Goal: Information Seeking & Learning: Learn about a topic

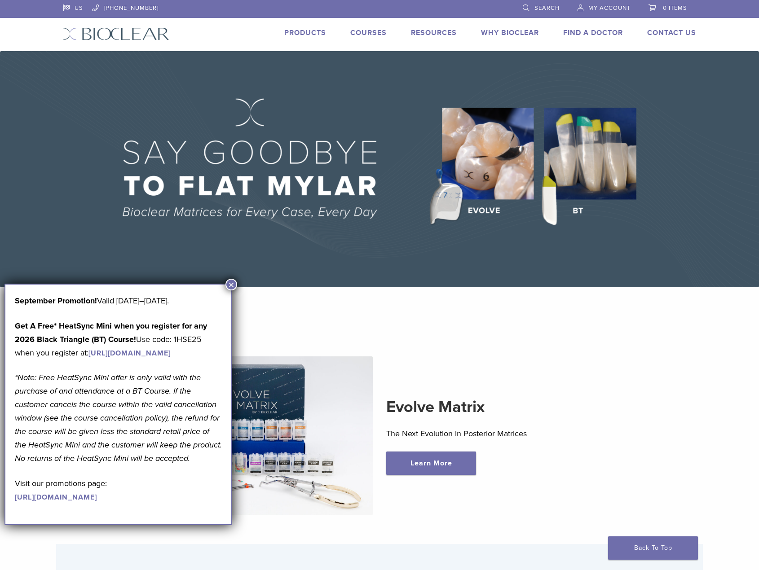
click at [300, 36] on link "Products" at bounding box center [305, 32] width 42 height 9
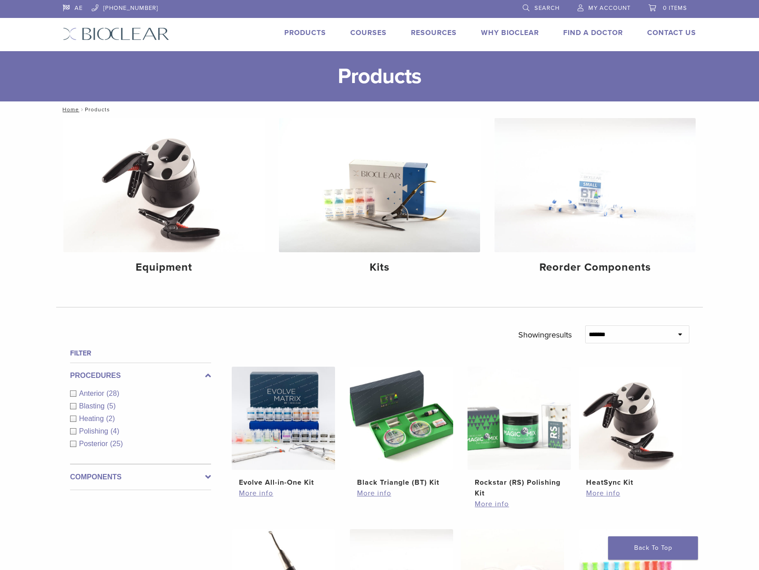
click at [542, 11] on span "Search" at bounding box center [546, 7] width 25 height 7
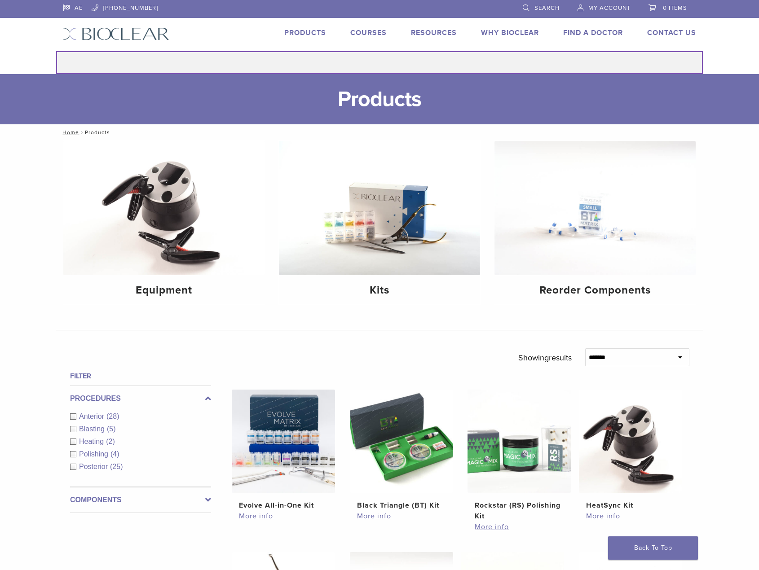
click at [427, 66] on input "Search for:" at bounding box center [379, 62] width 646 height 23
type input "**********"
click at [56, 51] on button "Search" at bounding box center [56, 51] width 0 height 0
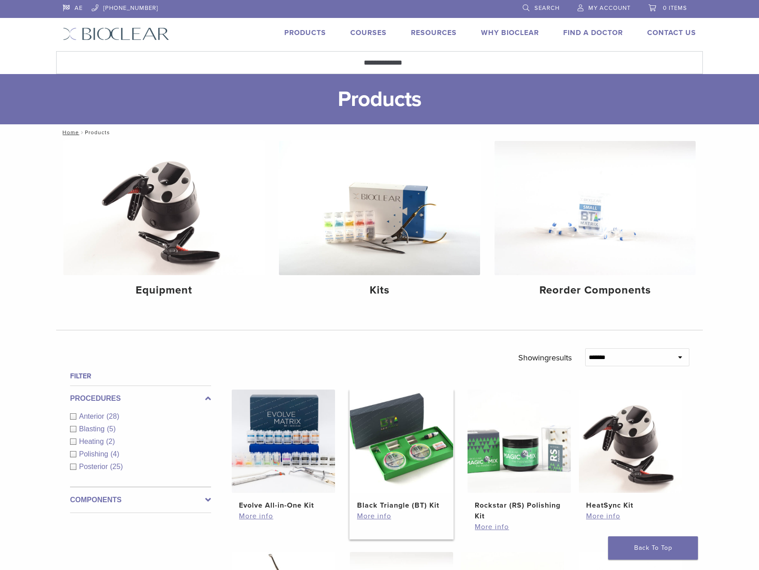
click at [404, 436] on img at bounding box center [401, 441] width 103 height 103
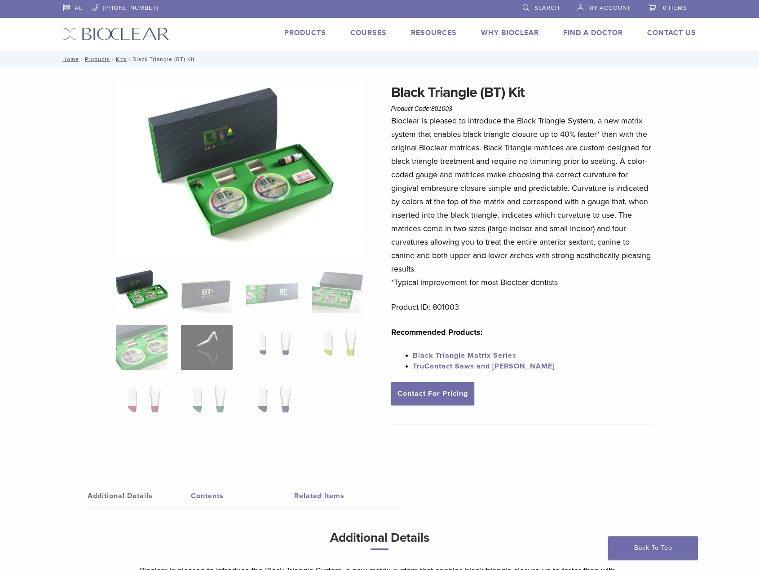
click at [276, 190] on img at bounding box center [240, 169] width 248 height 175
click at [278, 193] on img at bounding box center [240, 169] width 248 height 175
click at [287, 191] on img at bounding box center [240, 169] width 248 height 175
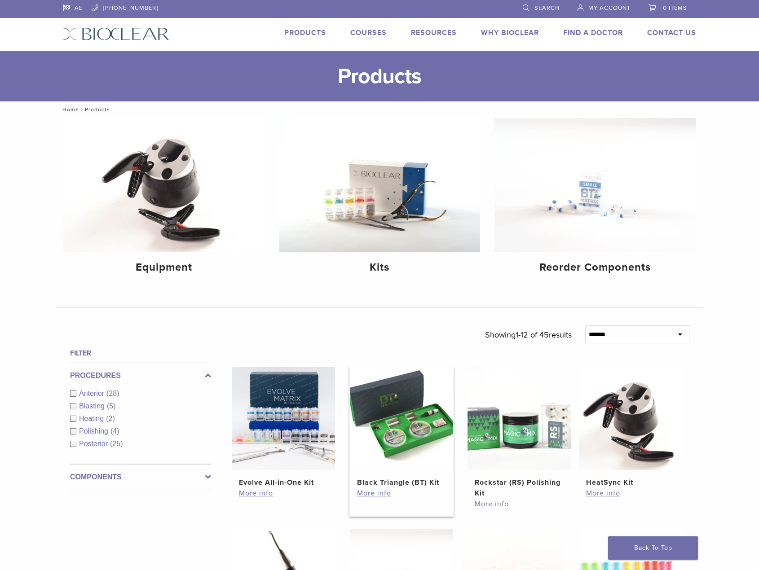
scroll to position [135, 0]
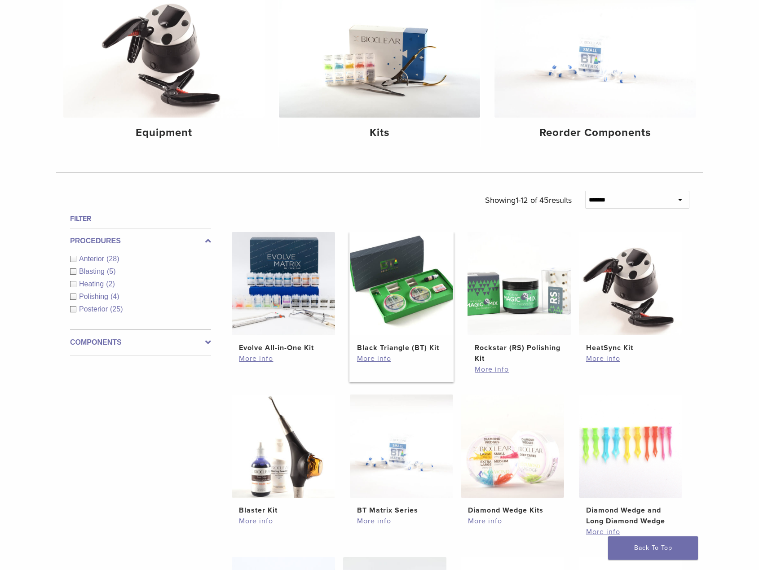
click at [422, 314] on img at bounding box center [401, 283] width 103 height 103
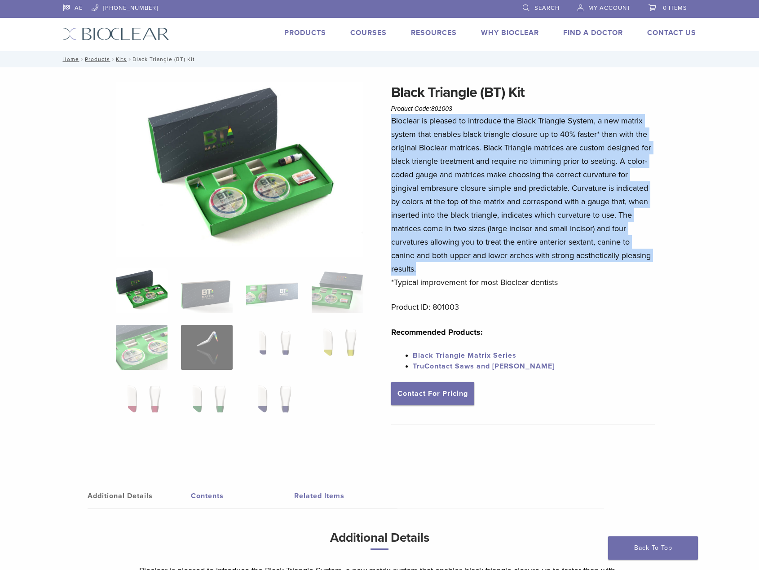
drag, startPoint x: 421, startPoint y: 266, endPoint x: 387, endPoint y: 123, distance: 146.6
click at [387, 123] on div "Black Triangle (BT) Kit Product Code: 801003 $ 470.40 Black Triangle (BT) Kit P…" at bounding box center [379, 360] width 646 height 557
copy p "Bioclear is pleased to introduce the Black Triangle System, a new matrix system…"
click at [541, 2] on link "Search" at bounding box center [540, 6] width 37 height 13
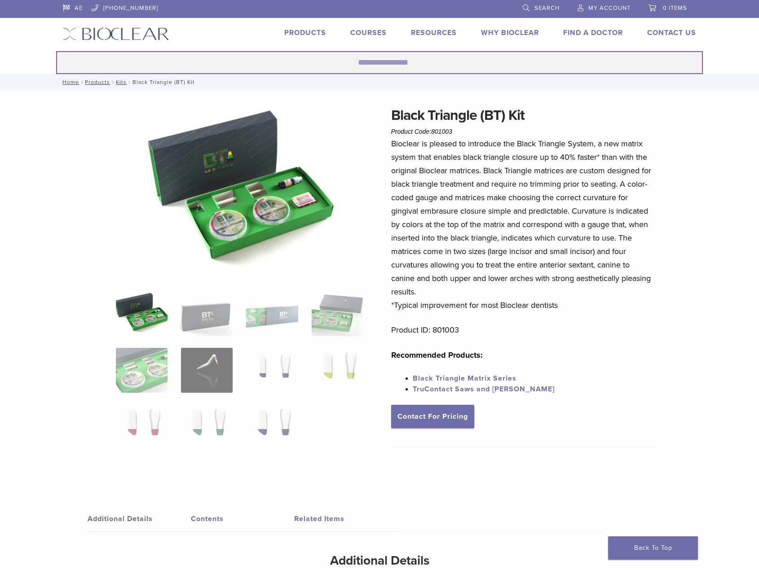
click at [523, 61] on input "Search for:" at bounding box center [379, 62] width 646 height 23
paste input "**********"
type input "**********"
click at [56, 51] on button "Search" at bounding box center [56, 51] width 0 height 0
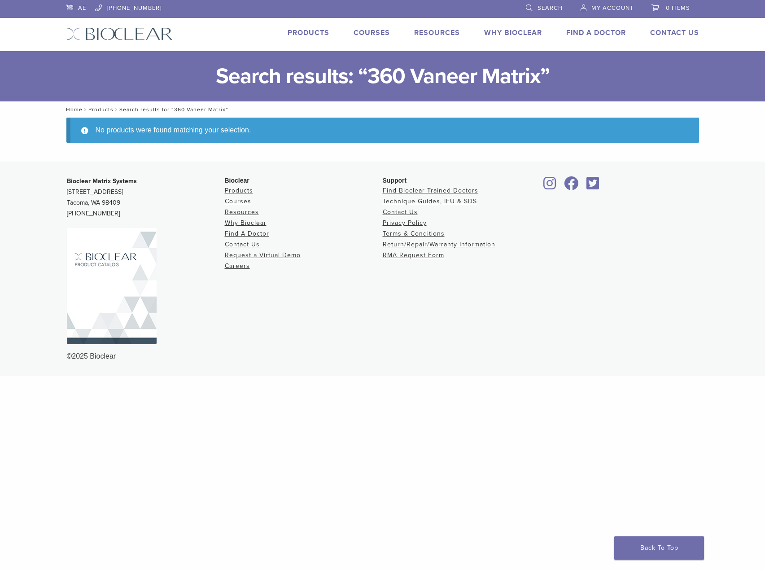
click at [408, 67] on h1 "Search results: “360 Vaneer Matrix”" at bounding box center [382, 76] width 765 height 50
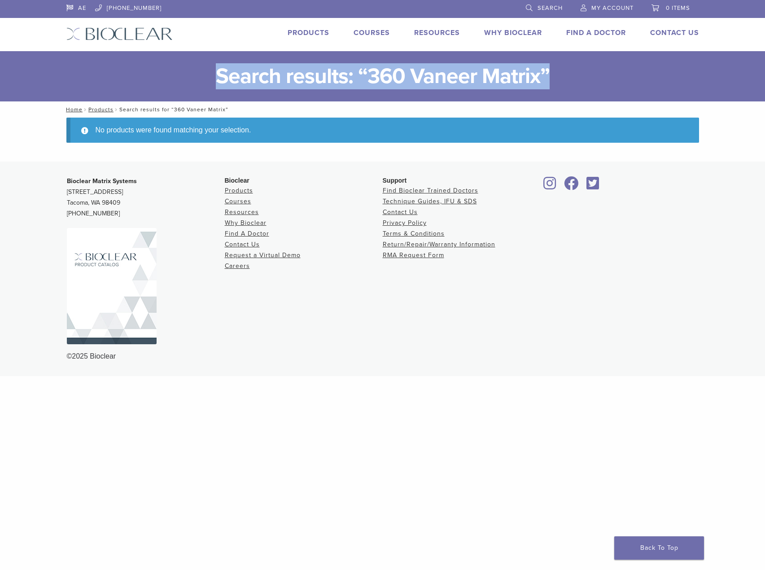
click at [408, 67] on h1 "Search results: “360 Vaneer Matrix”" at bounding box center [382, 76] width 765 height 50
click at [539, 9] on span "Search" at bounding box center [550, 7] width 25 height 7
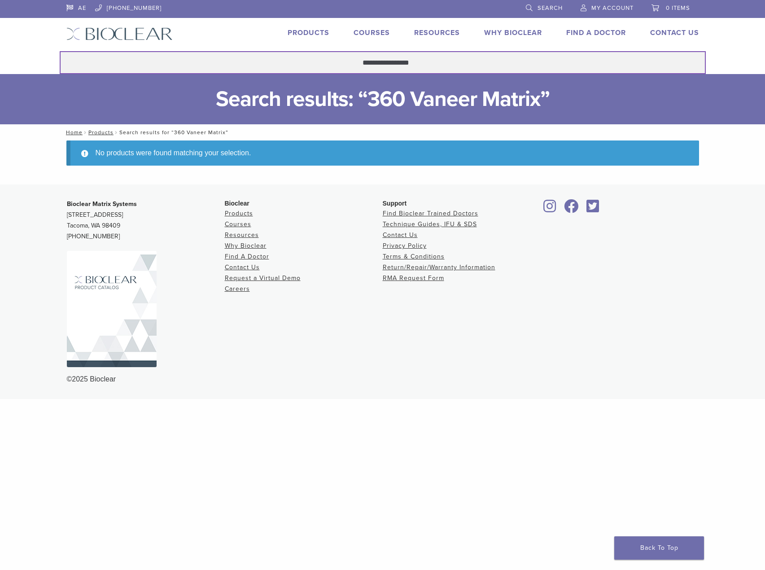
drag, startPoint x: 370, startPoint y: 60, endPoint x: 481, endPoint y: 57, distance: 110.5
click at [481, 57] on input "**********" at bounding box center [383, 62] width 646 height 23
type input "***"
click at [59, 51] on button "Search" at bounding box center [59, 51] width 0 height 0
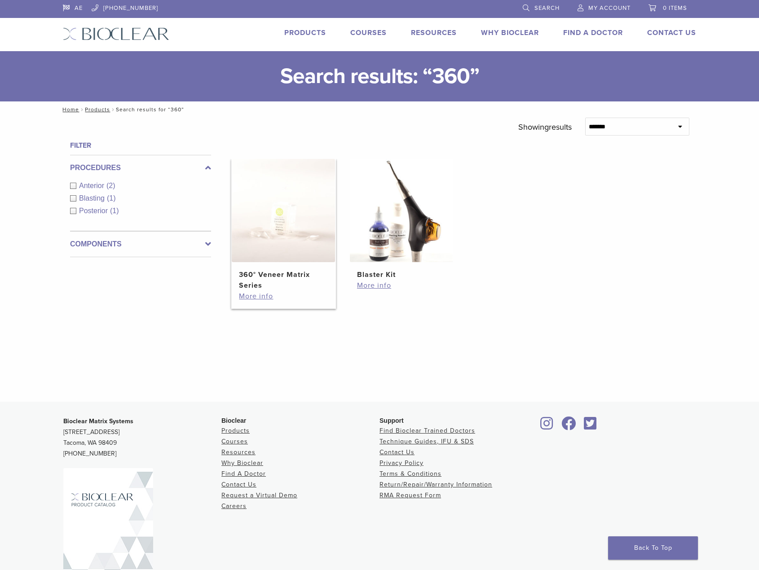
click at [274, 272] on h2 "360° Veneer Matrix Series" at bounding box center [283, 280] width 89 height 22
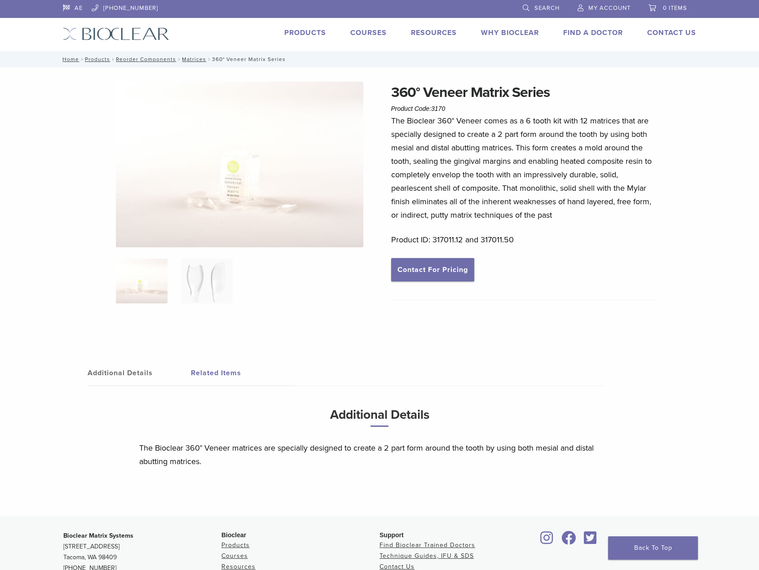
click at [232, 188] on img at bounding box center [240, 165] width 248 height 166
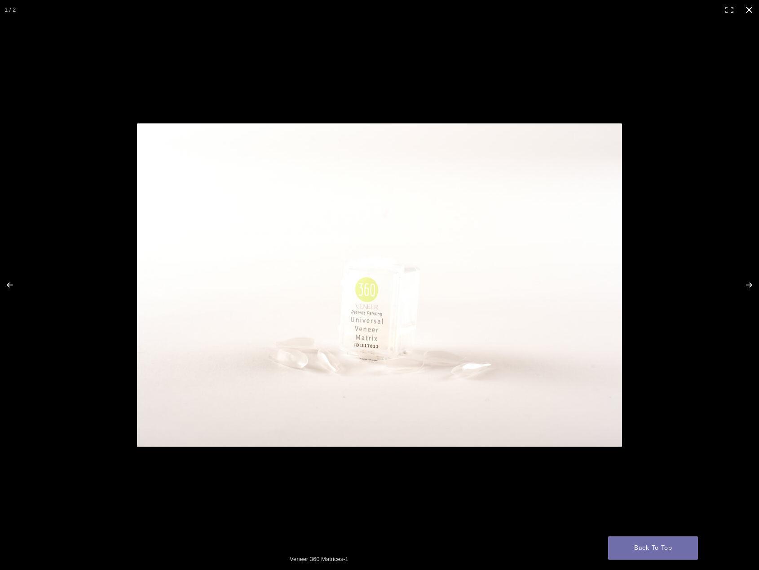
click at [703, 263] on div at bounding box center [379, 285] width 759 height 570
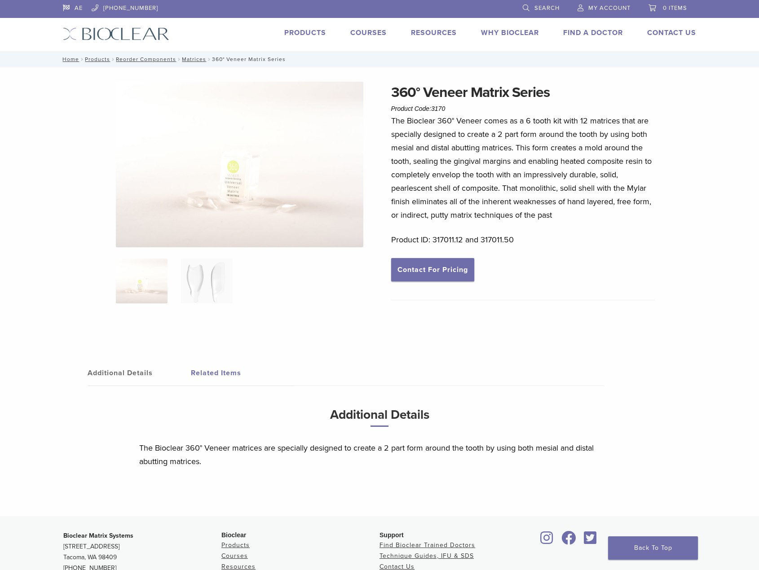
click at [507, 97] on h1 "360° Veneer Matrix Series" at bounding box center [523, 93] width 264 height 22
click at [505, 97] on h1 "360° Veneer Matrix Series" at bounding box center [523, 93] width 264 height 22
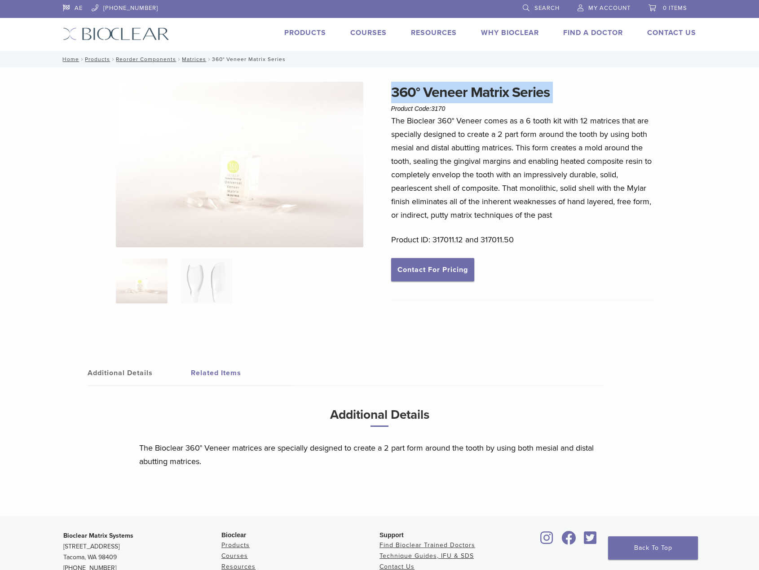
click at [517, 97] on h1 "360° Veneer Matrix Series" at bounding box center [523, 93] width 264 height 22
click at [517, 96] on h1 "360° Veneer Matrix Series" at bounding box center [523, 93] width 264 height 22
click at [517, 95] on h1 "360° Veneer Matrix Series" at bounding box center [523, 93] width 264 height 22
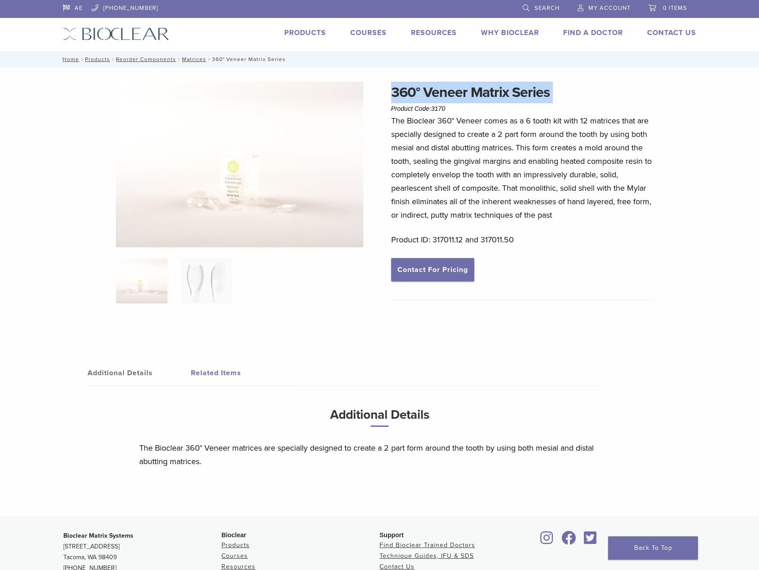
click at [517, 95] on h1 "360° Veneer Matrix Series" at bounding box center [523, 93] width 264 height 22
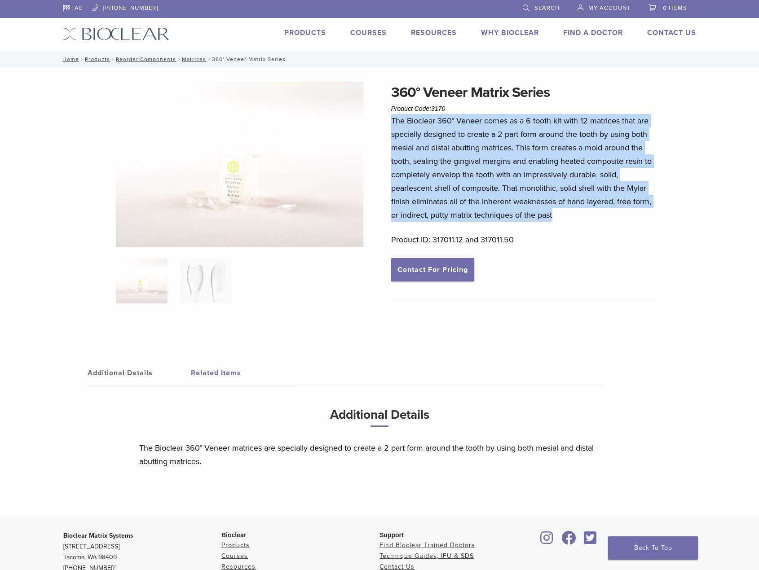
drag, startPoint x: 557, startPoint y: 218, endPoint x: 381, endPoint y: 125, distance: 199.2
click at [381, 125] on div "360° Veneer Matrix Series Product Code: 3170 $ 64.21 – $ 213.68 Price range: $6…" at bounding box center [379, 299] width 646 height 435
copy p "The Bioclear 360° Veneer comes as a 6 tooth kit with 12 matrices that are speci…"
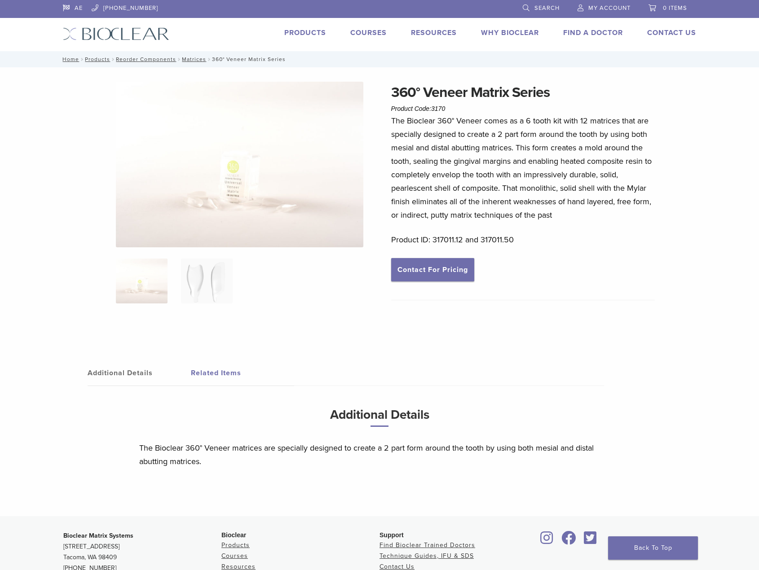
click at [496, 85] on h1 "360° Veneer Matrix Series" at bounding box center [523, 93] width 264 height 22
copy div "360° Veneer Matrix Series"
